Goal: Task Accomplishment & Management: Use online tool/utility

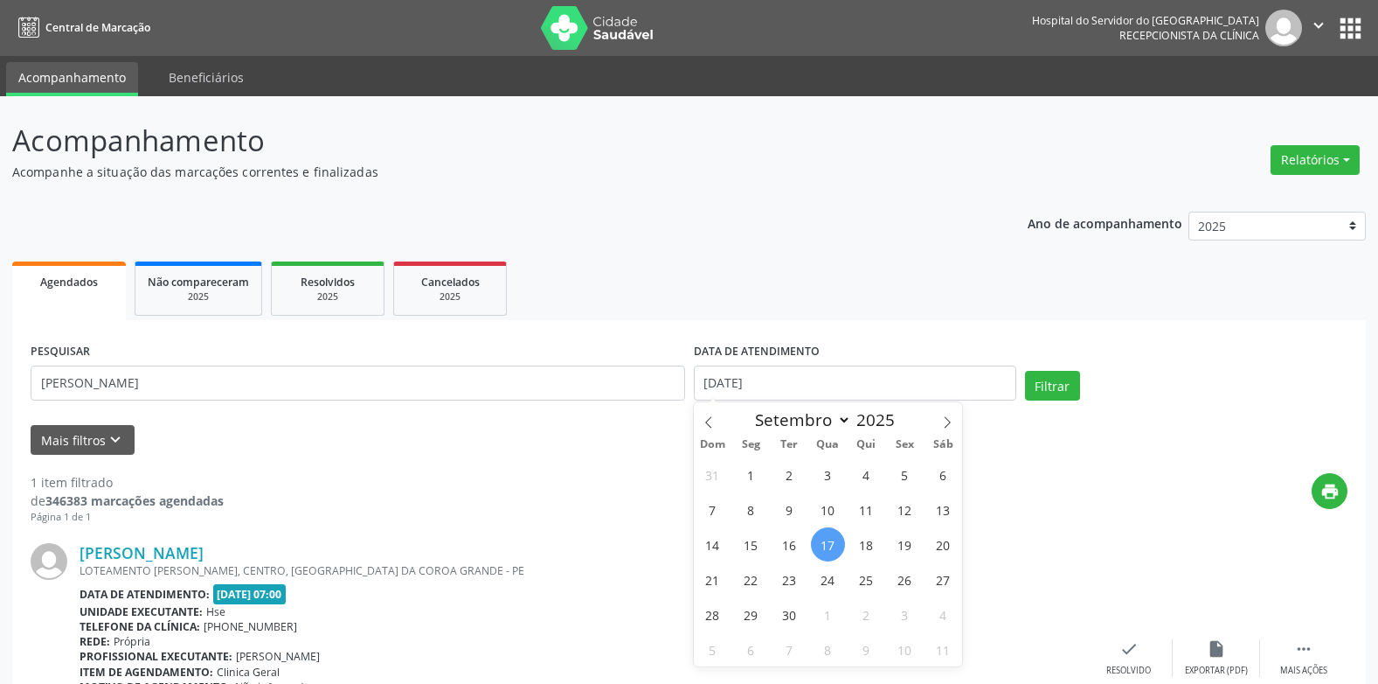
select select "8"
click at [844, 365] on input "[DATE]" at bounding box center [855, 382] width 323 height 35
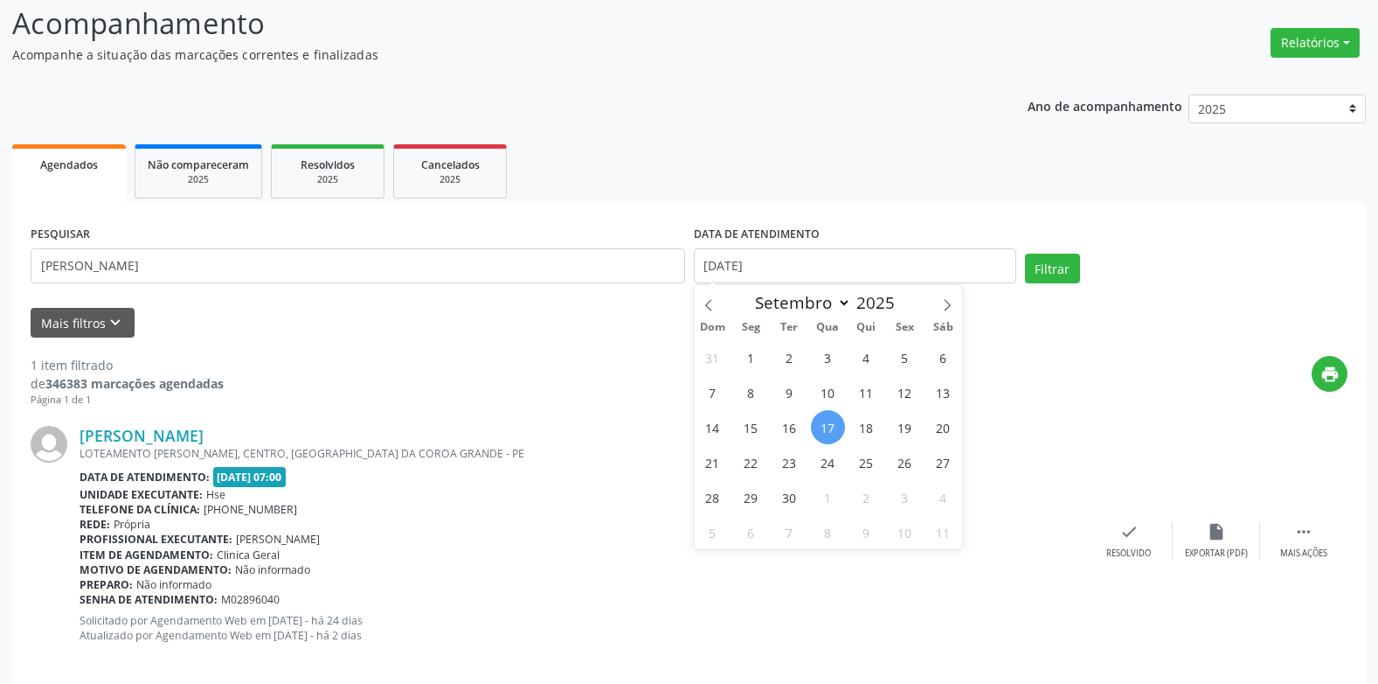
click at [1143, 171] on ul "Agendados Não compareceram 2025 Resolvidos 2025 Cancelados 2025" at bounding box center [689, 171] width 1354 height 63
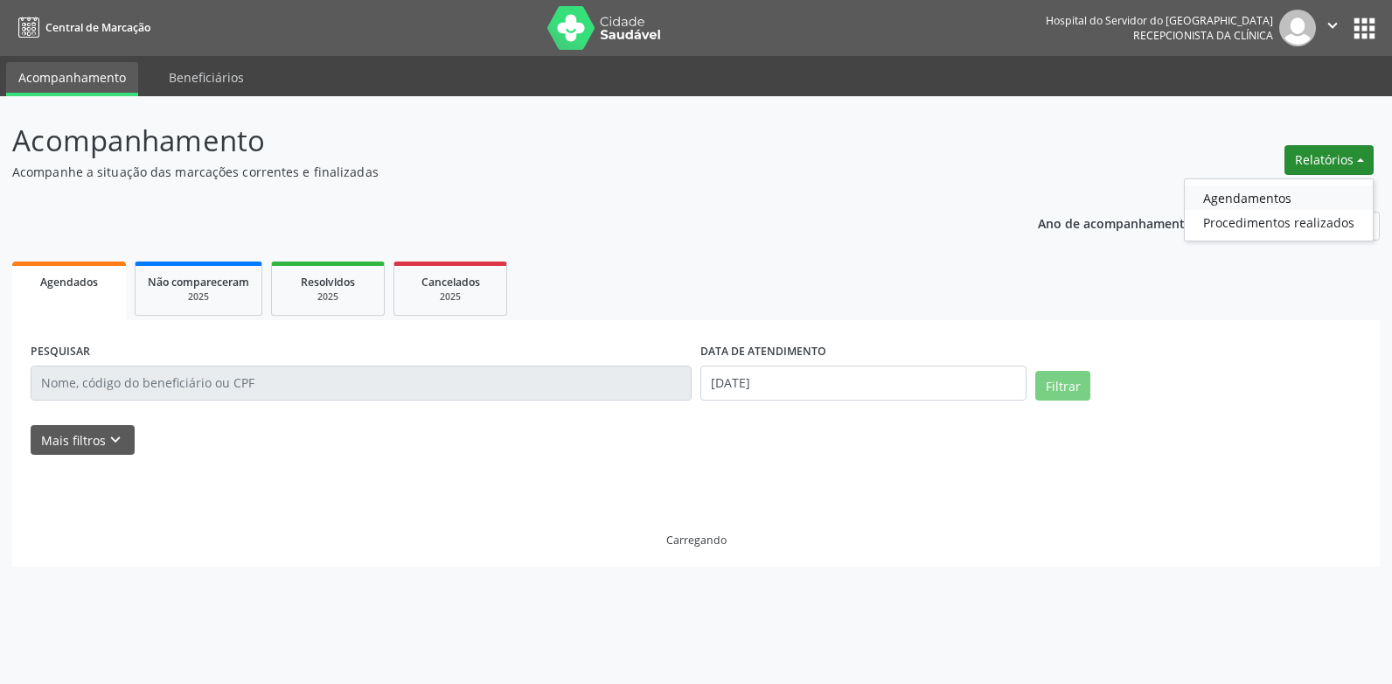
click at [1280, 195] on link "Agendamentos" at bounding box center [1278, 197] width 188 height 24
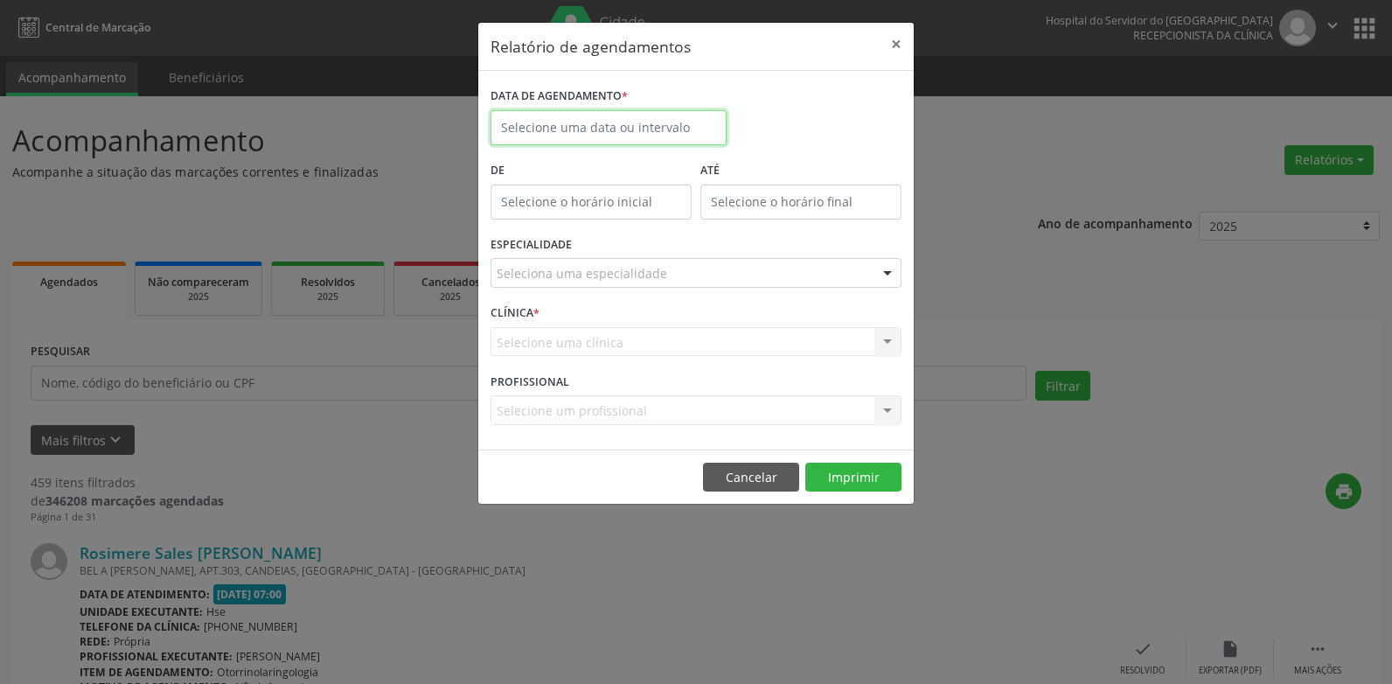
click at [620, 124] on input "text" at bounding box center [608, 127] width 236 height 35
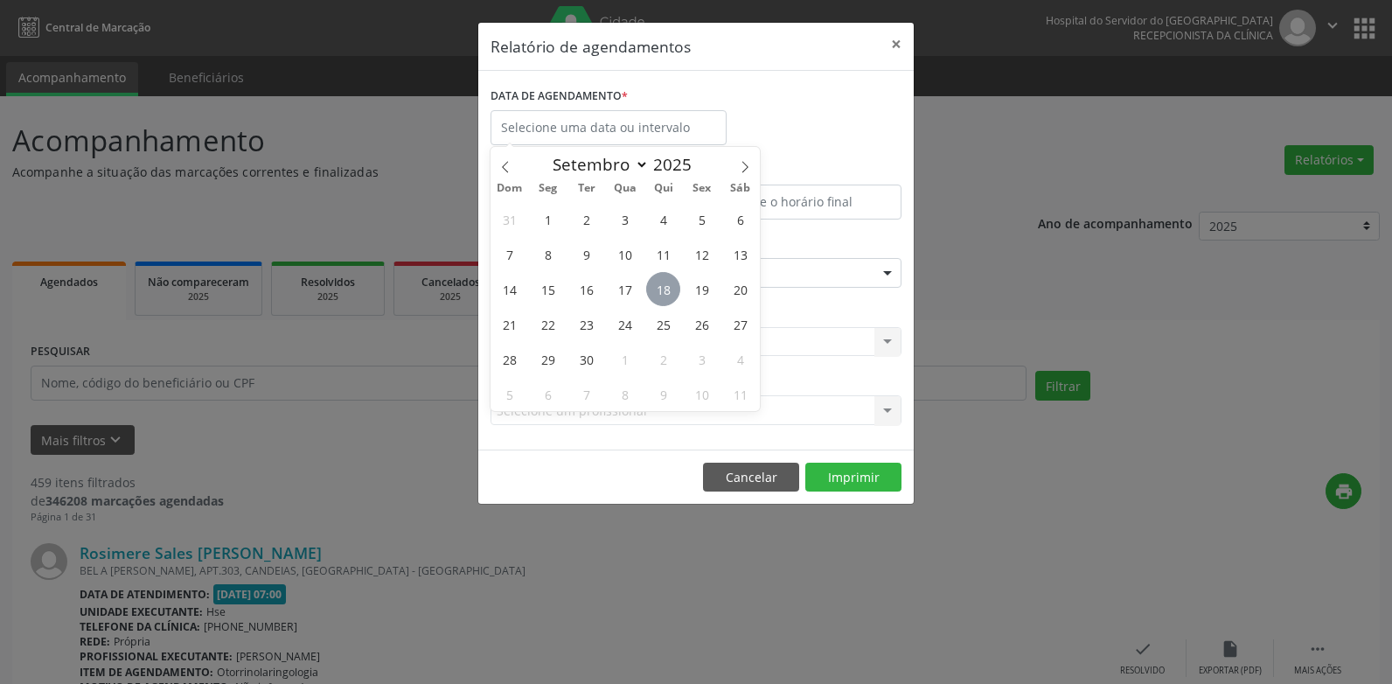
click at [661, 286] on span "18" at bounding box center [663, 289] width 34 height 34
type input "[DATE]"
click at [660, 286] on span "18" at bounding box center [663, 289] width 34 height 34
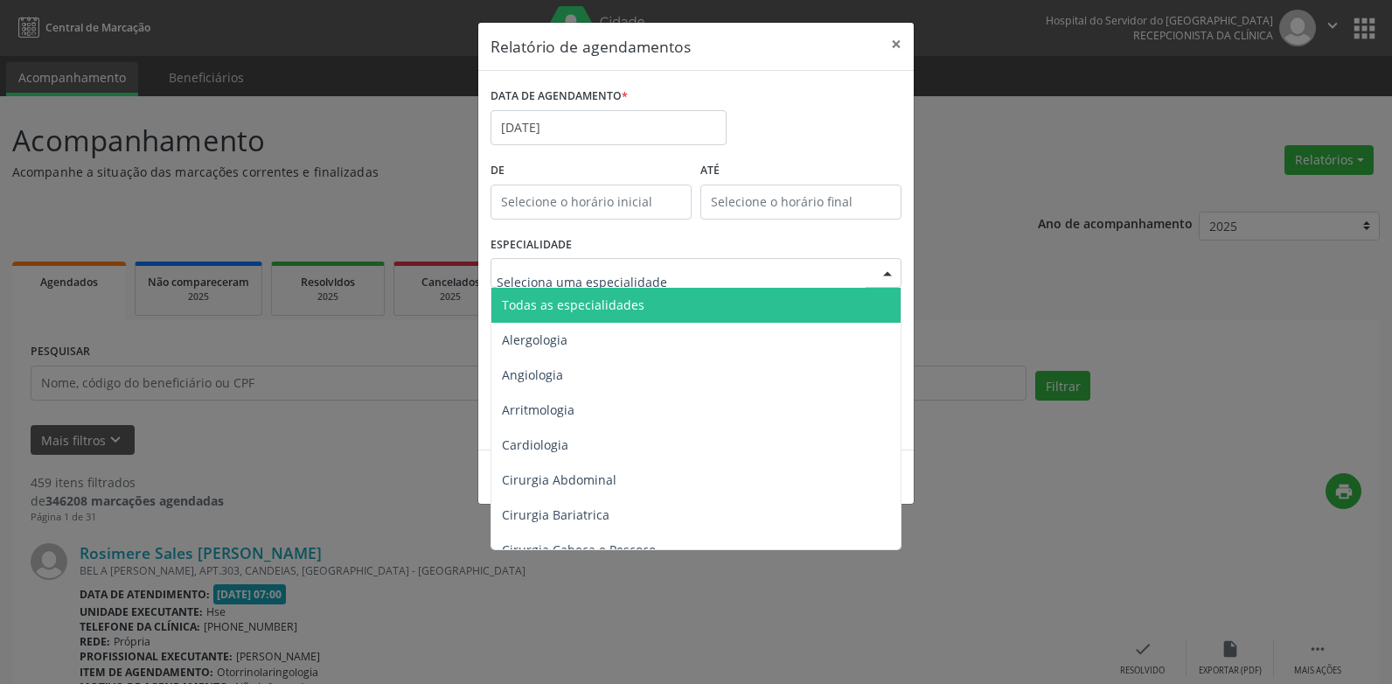
click at [559, 297] on span "Todas as especialidades" at bounding box center [573, 304] width 142 height 17
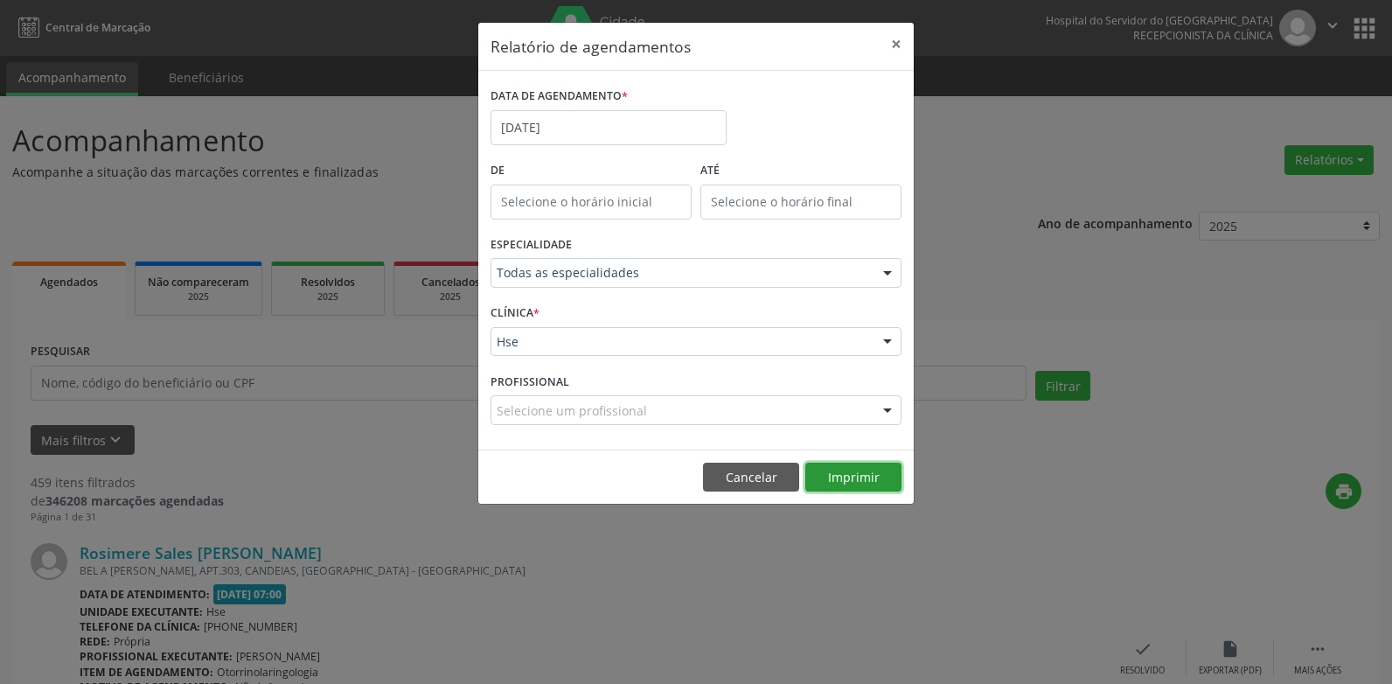
click at [852, 469] on button "Imprimir" at bounding box center [853, 477] width 96 height 30
